Goal: Obtain resource: Obtain resource

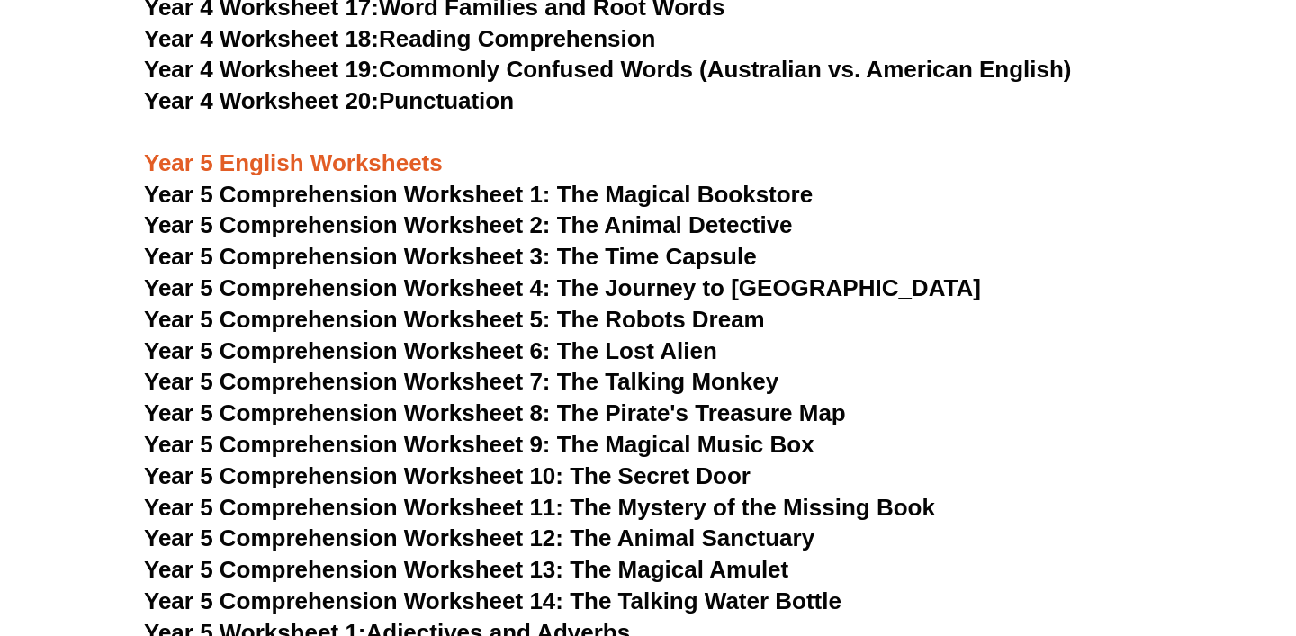
scroll to position [7600, 0]
click at [641, 220] on span "Year 5 Comprehension Worksheet 2: The Animal Detective" at bounding box center [468, 224] width 649 height 27
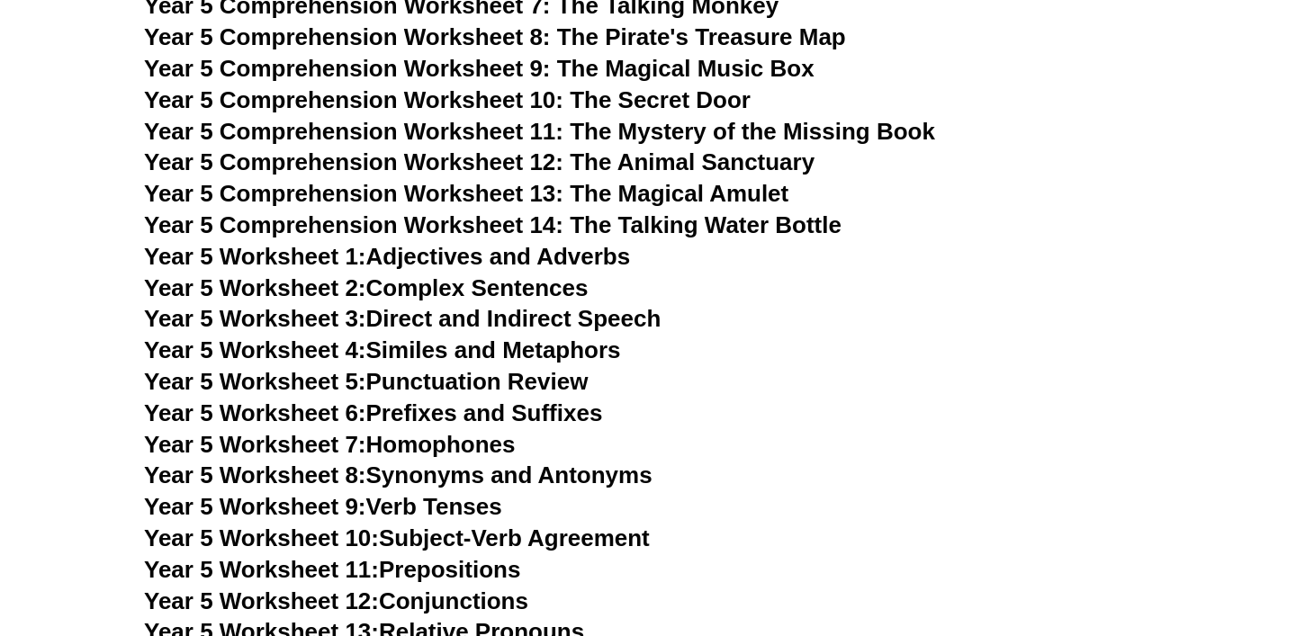
scroll to position [7974, 0]
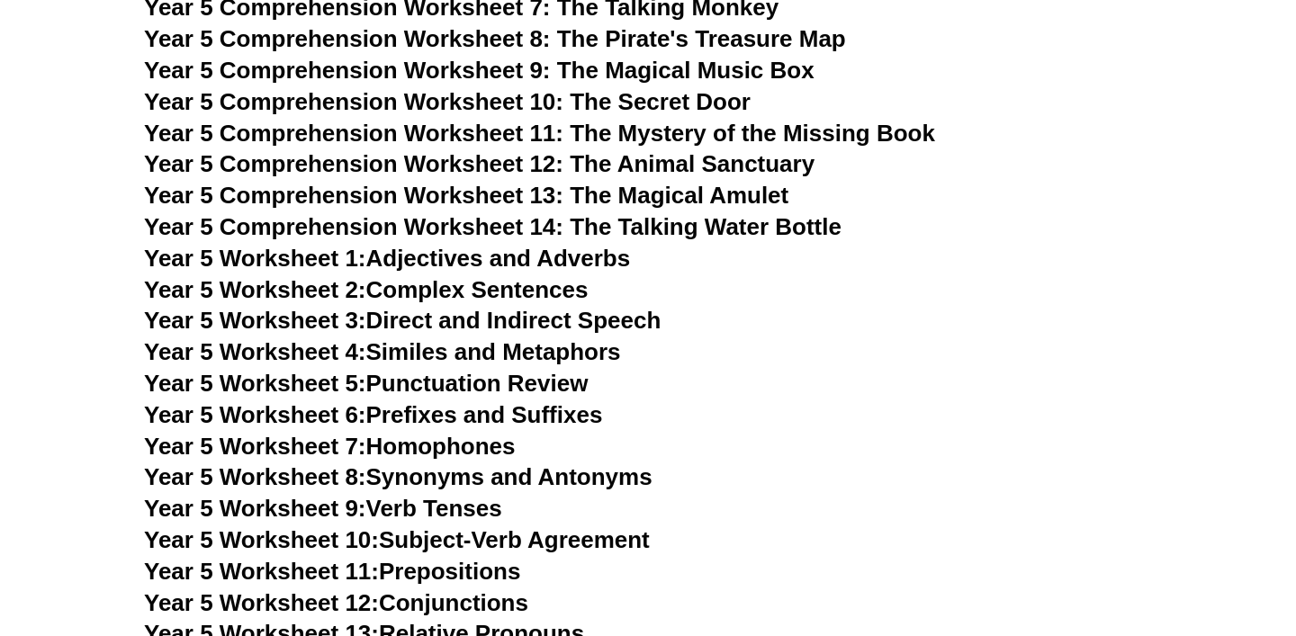
click at [546, 289] on link "Year 5 Worksheet 2: Complex Sentences" at bounding box center [366, 289] width 444 height 27
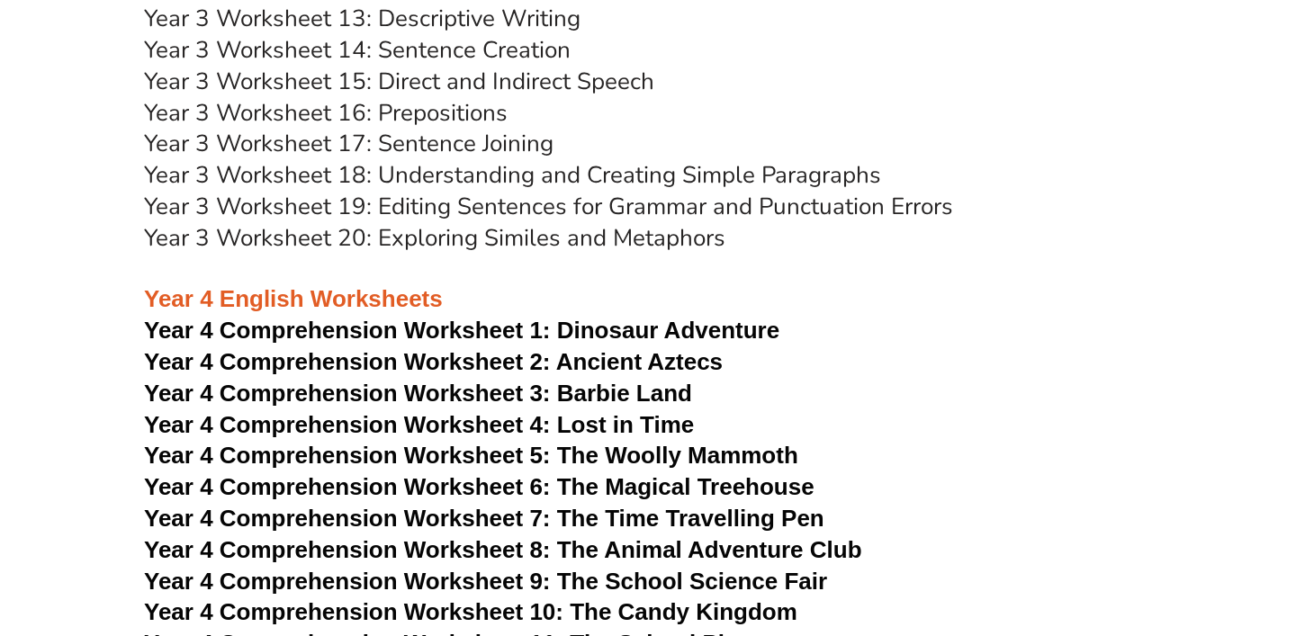
scroll to position [6006, 0]
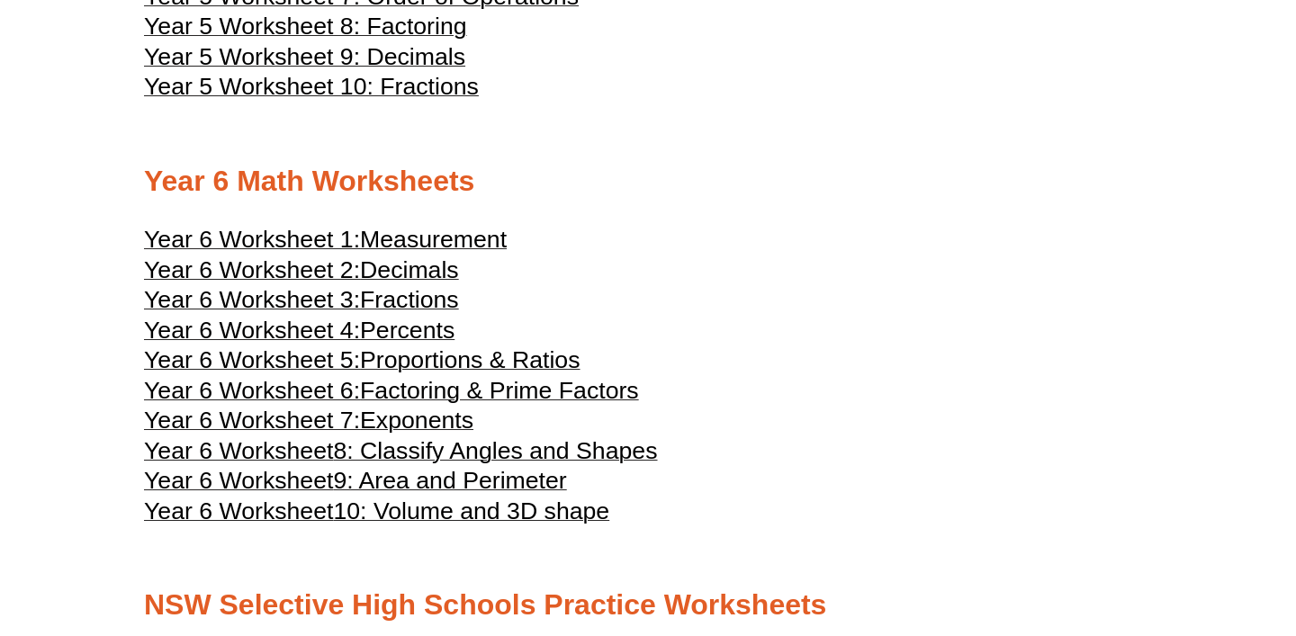
scroll to position [2982, 0]
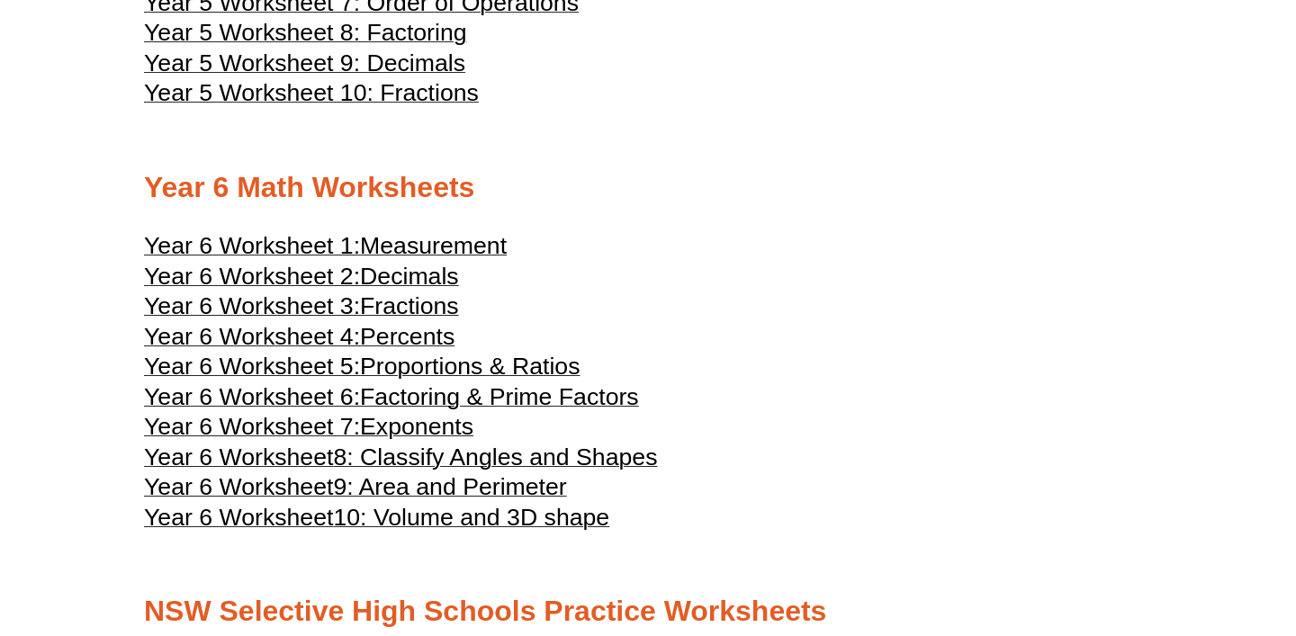
click at [446, 259] on span "Measurement" at bounding box center [433, 245] width 147 height 27
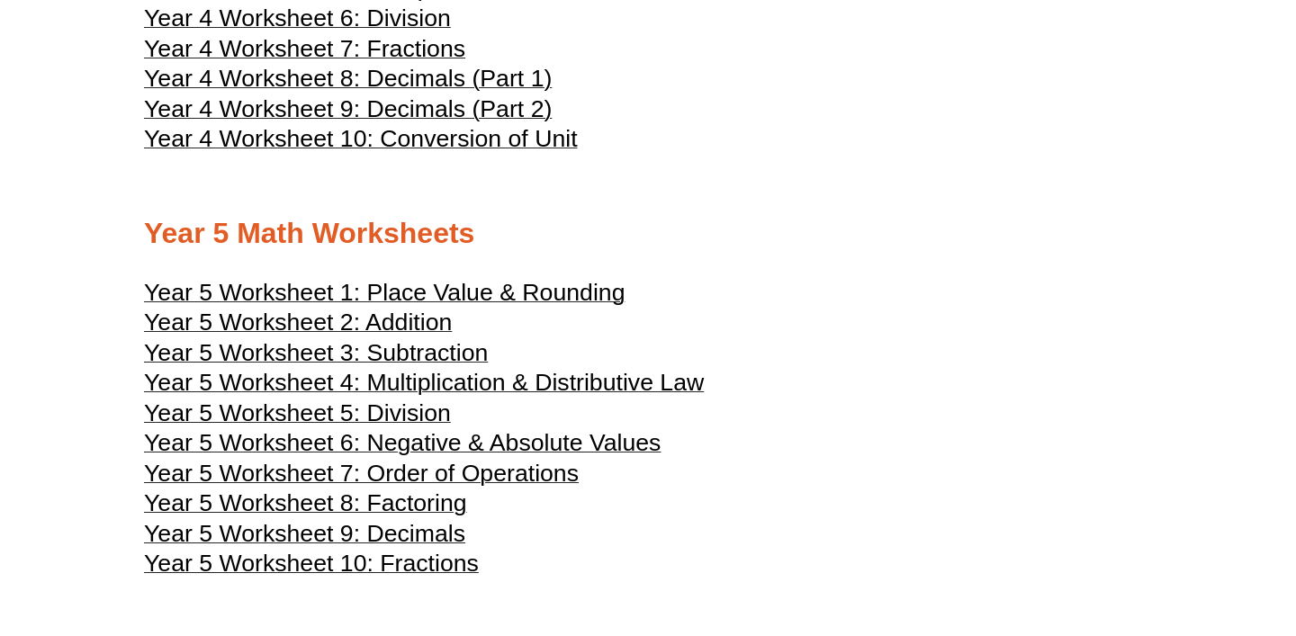
scroll to position [2514, 0]
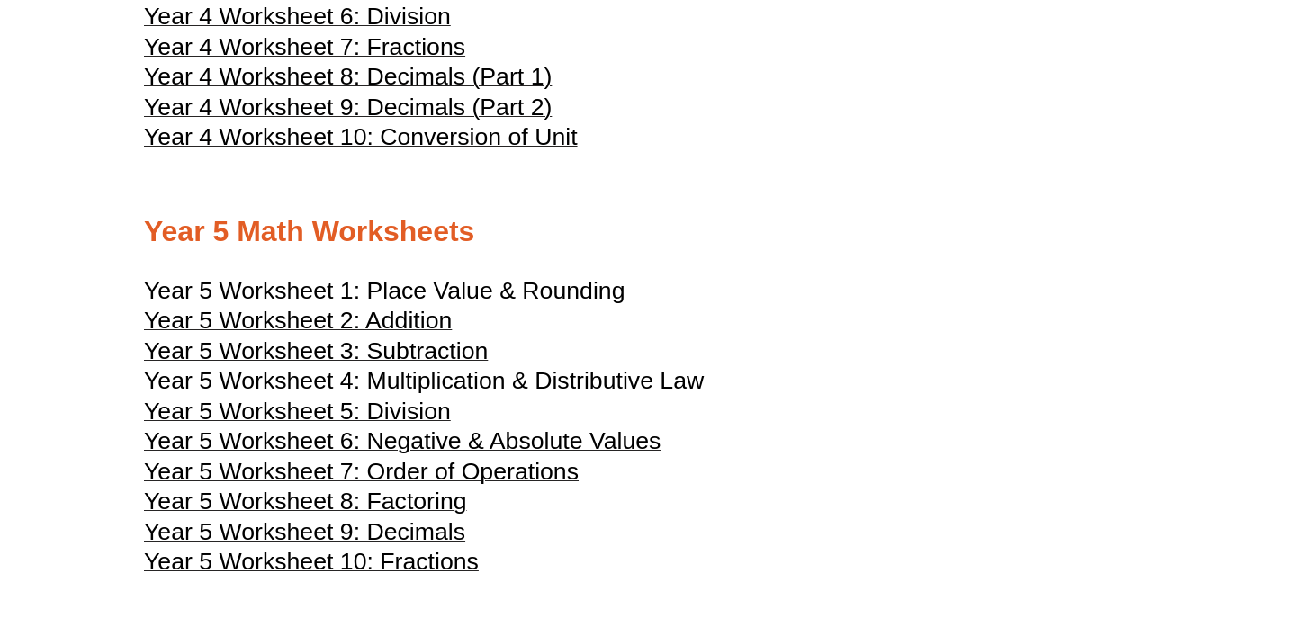
click at [583, 304] on span "Year 5 Worksheet 1: Place Value & Rounding" at bounding box center [384, 290] width 480 height 27
